Goal: Task Accomplishment & Management: Manage account settings

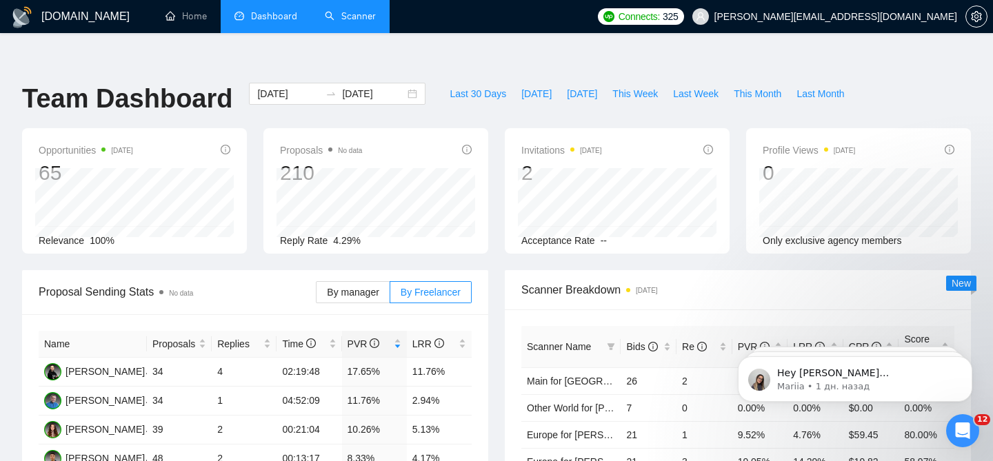
click at [345, 10] on link "Scanner" at bounding box center [350, 16] width 51 height 12
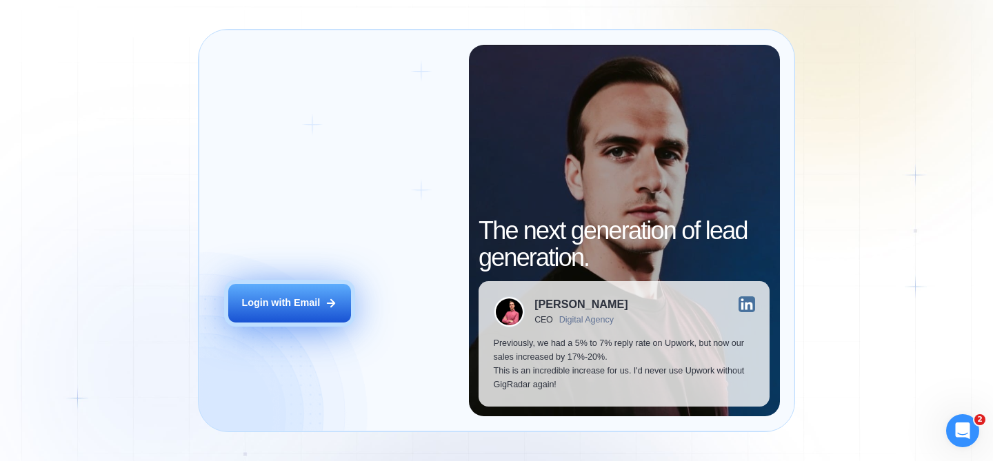
click at [327, 308] on icon at bounding box center [331, 303] width 12 height 12
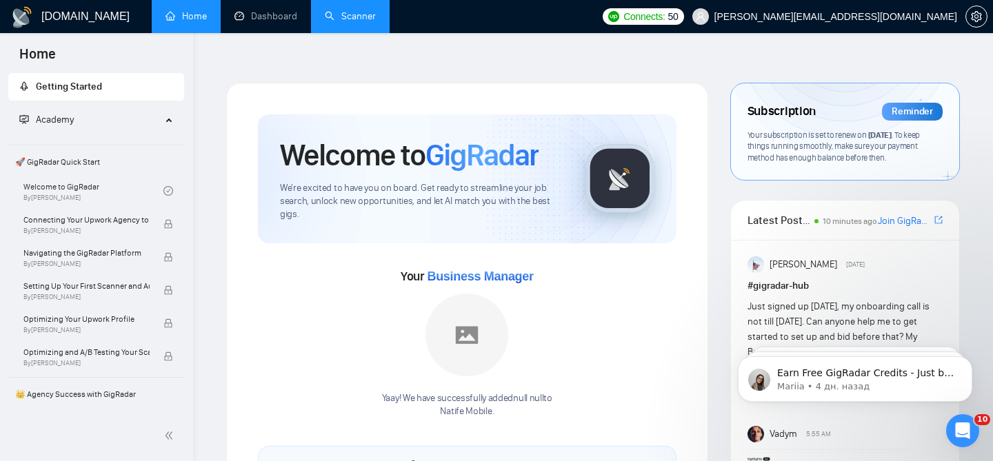
click at [352, 19] on link "Scanner" at bounding box center [350, 16] width 51 height 12
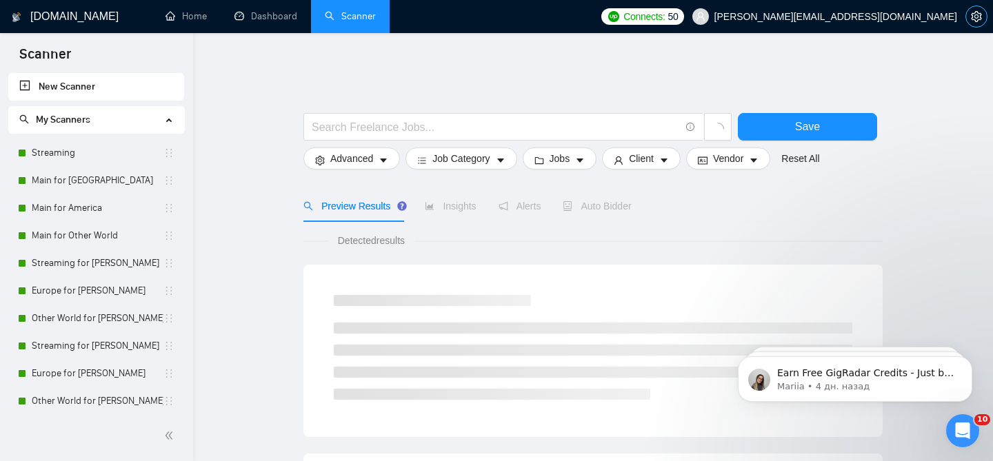
click at [981, 16] on icon "setting" at bounding box center [976, 16] width 11 height 11
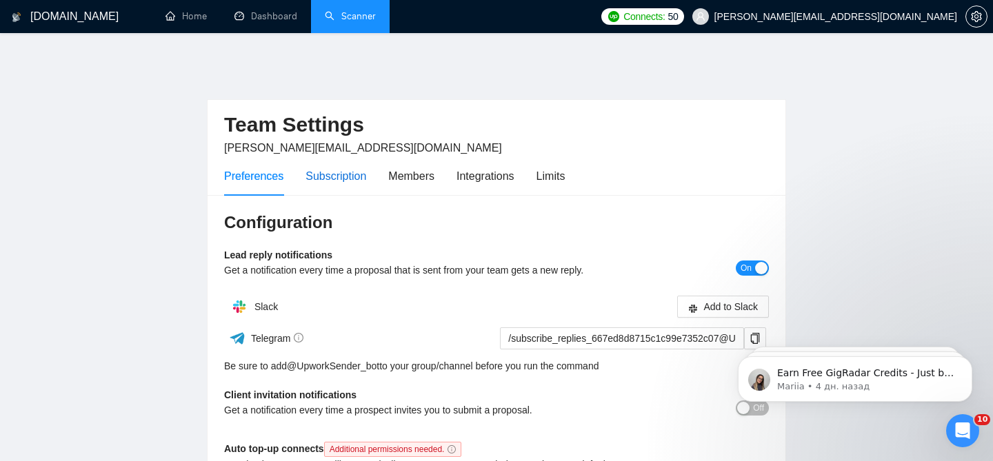
click at [357, 168] on div "Subscription" at bounding box center [335, 176] width 61 height 17
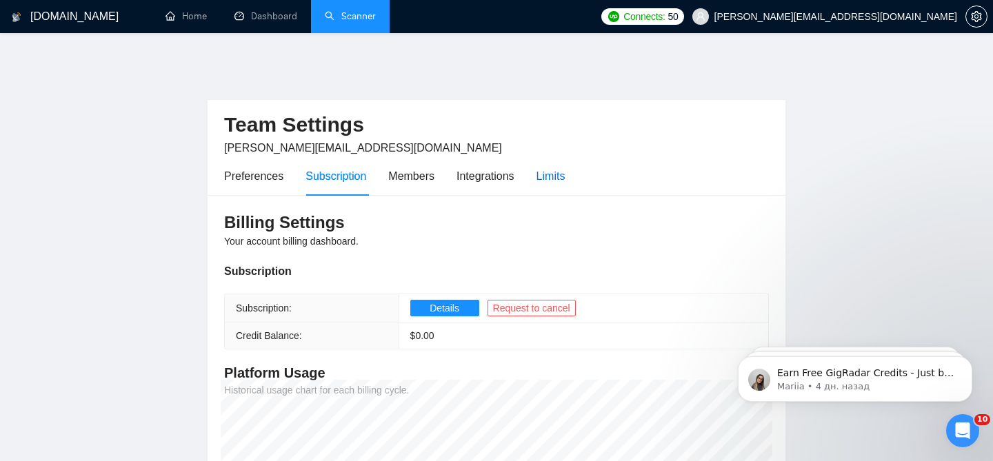
click at [545, 174] on div "Limits" at bounding box center [550, 176] width 29 height 17
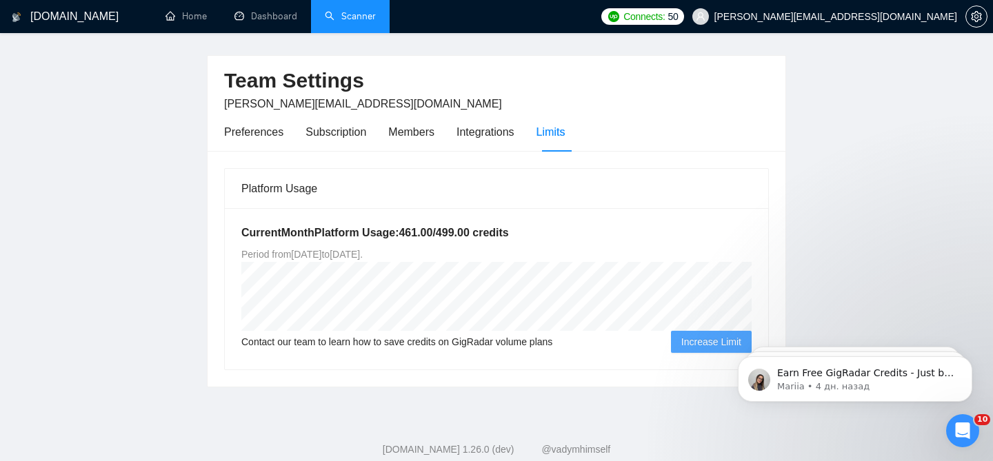
scroll to position [21, 0]
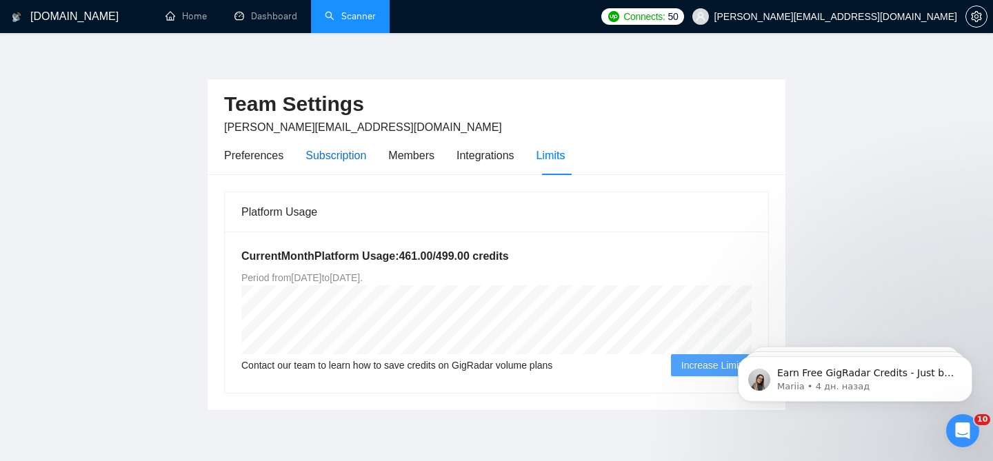
click at [356, 147] on div "Subscription" at bounding box center [335, 155] width 61 height 17
